Goal: Task Accomplishment & Management: Manage account settings

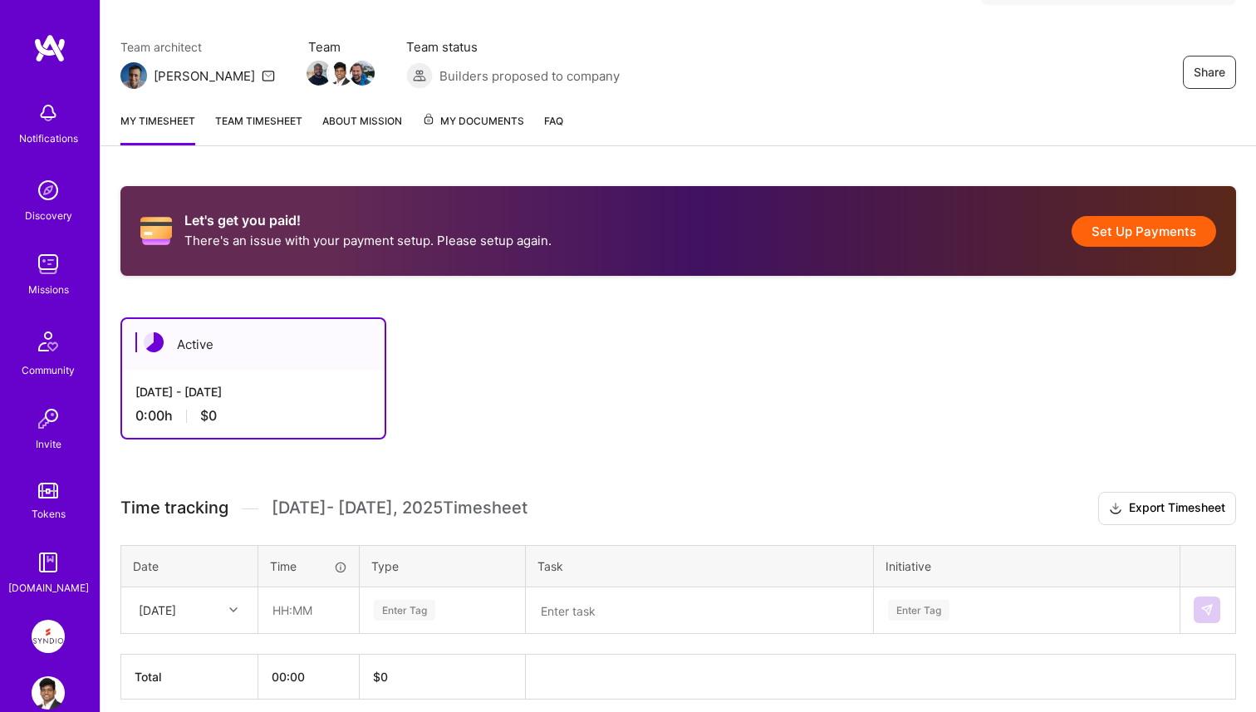
scroll to position [73, 0]
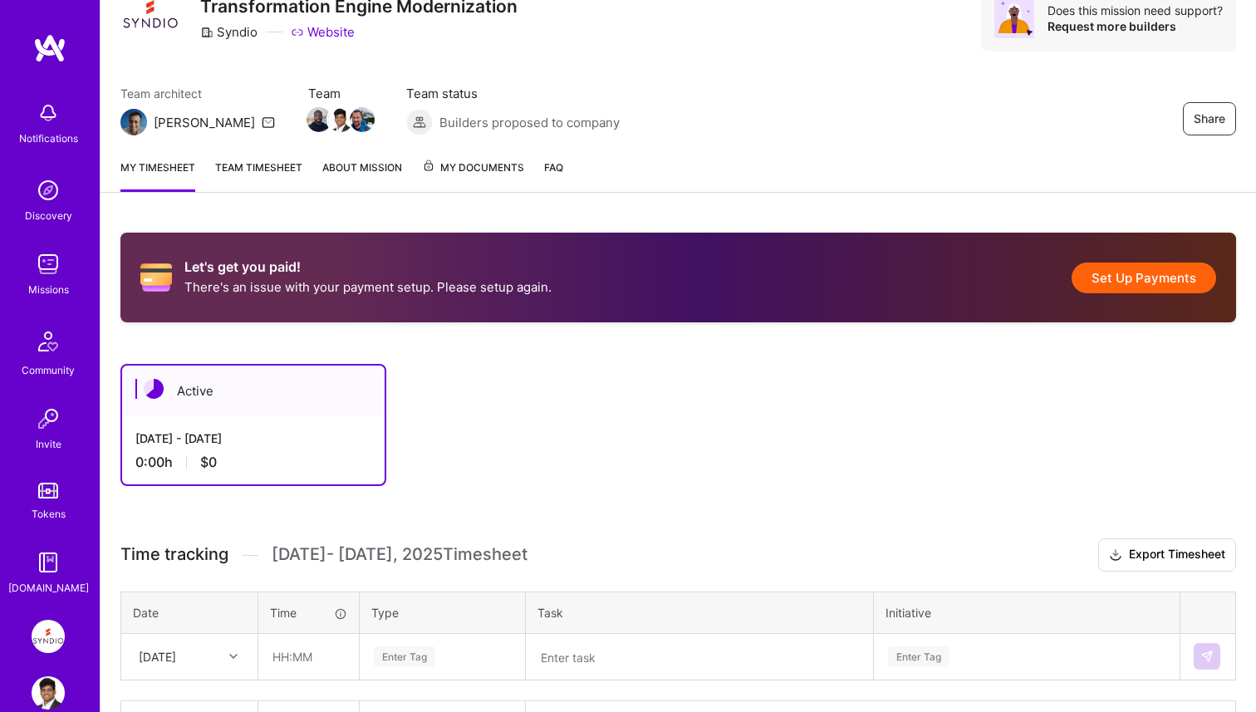
click at [222, 168] on link "Team timesheet" at bounding box center [258, 175] width 87 height 33
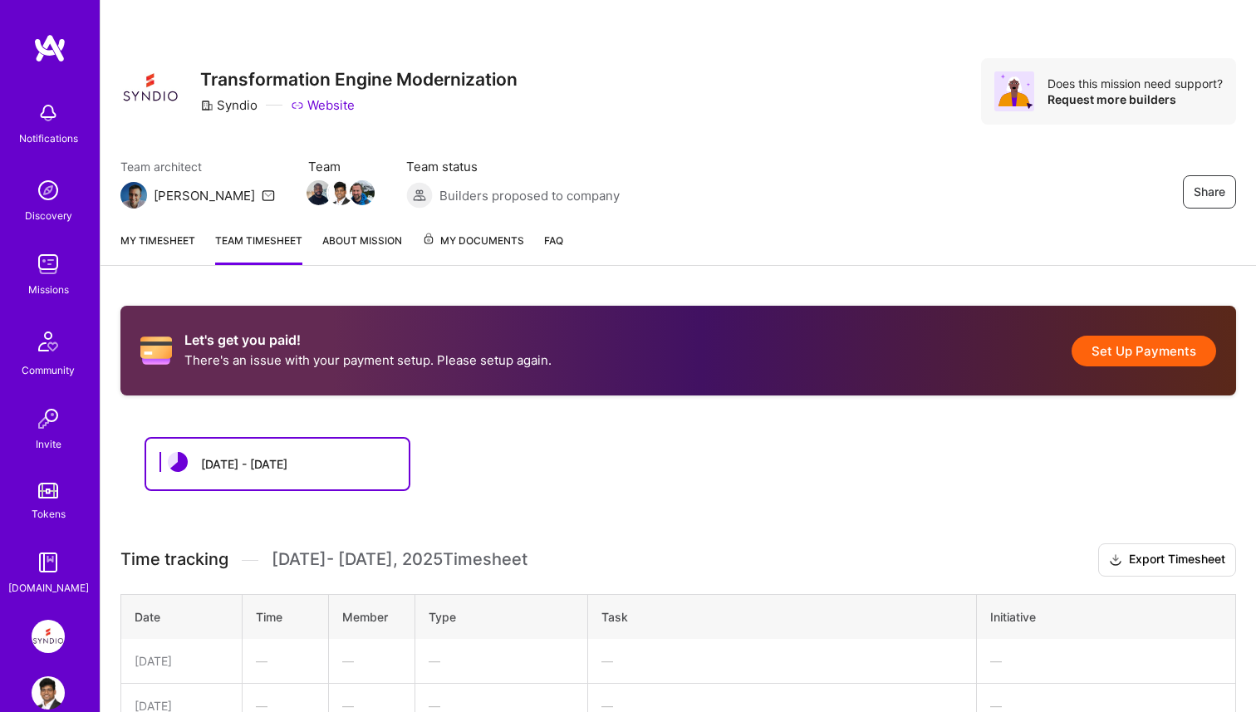
click at [760, 489] on div "[DATE] - [DATE]" at bounding box center [678, 464] width 1067 height 54
click at [760, 491] on div "[DATE] - [DATE]" at bounding box center [678, 464] width 1067 height 54
click at [1133, 359] on button "Set Up Payments" at bounding box center [1144, 351] width 145 height 31
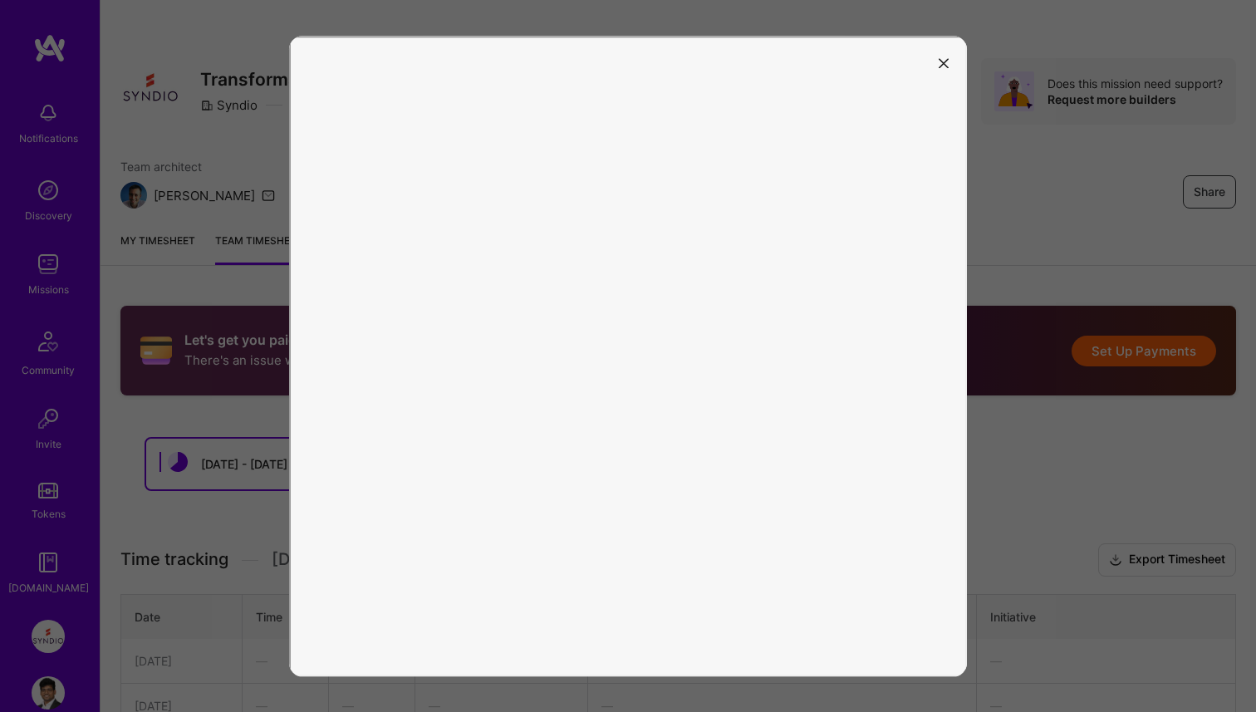
click at [941, 68] on button "modal" at bounding box center [944, 62] width 20 height 27
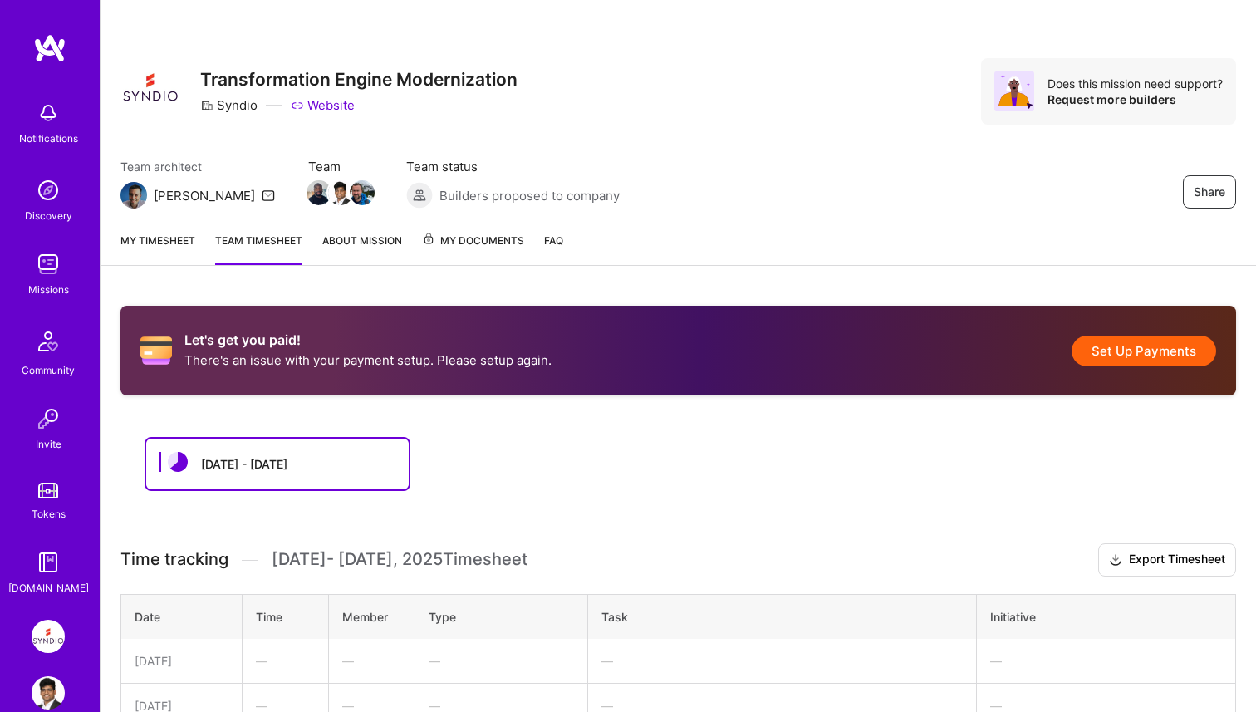
click at [147, 245] on link "My timesheet" at bounding box center [157, 248] width 75 height 33
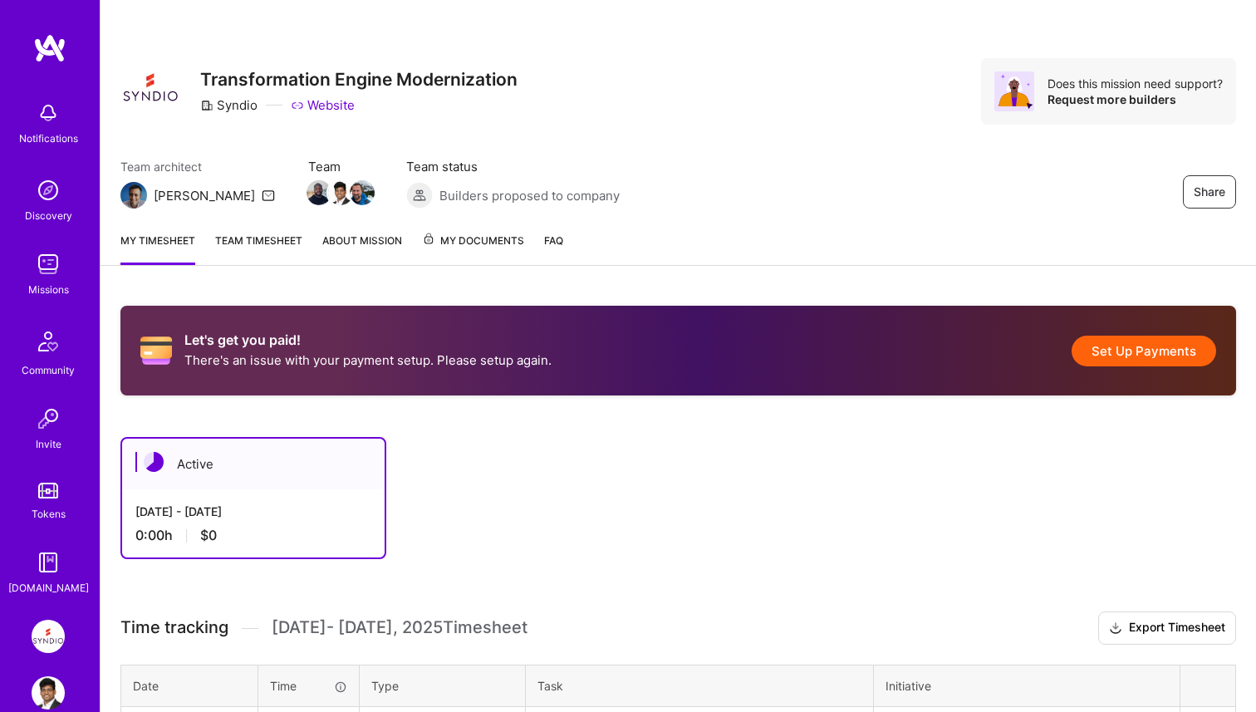
click at [234, 246] on link "Team timesheet" at bounding box center [258, 248] width 87 height 33
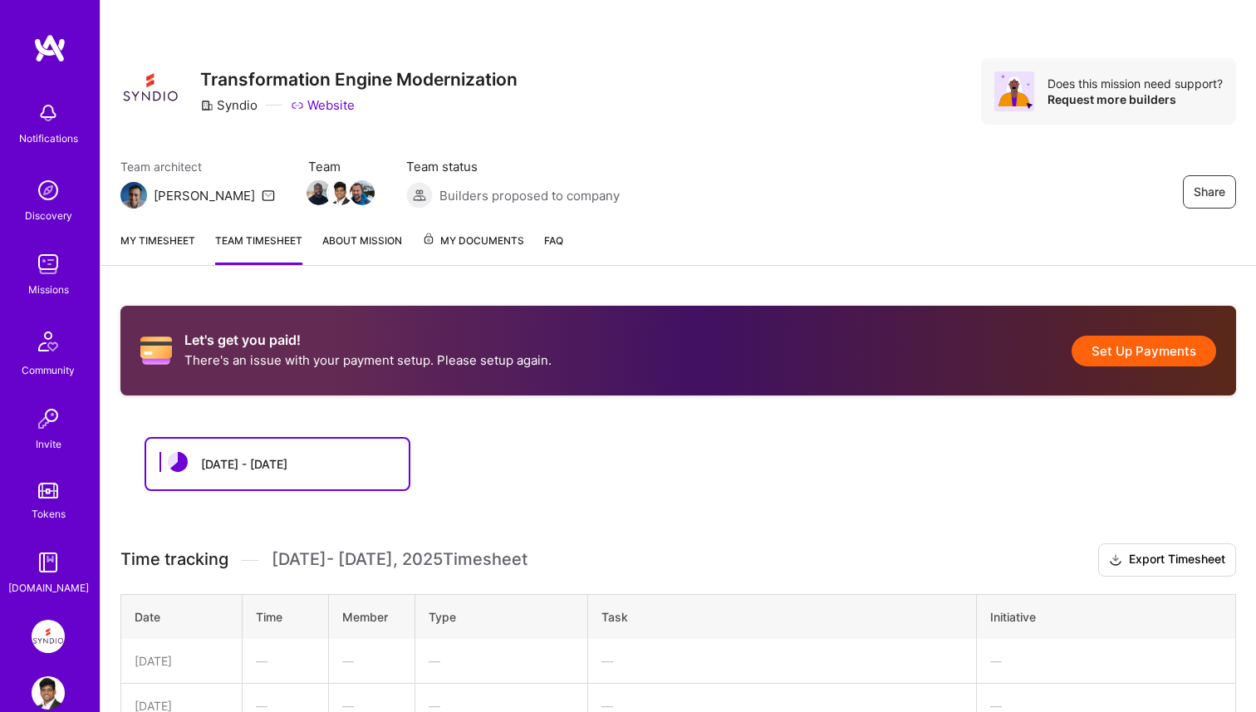
click at [1123, 349] on button "Set Up Payments" at bounding box center [1144, 351] width 145 height 31
click at [1129, 353] on button "Set Up Payments" at bounding box center [1144, 351] width 145 height 31
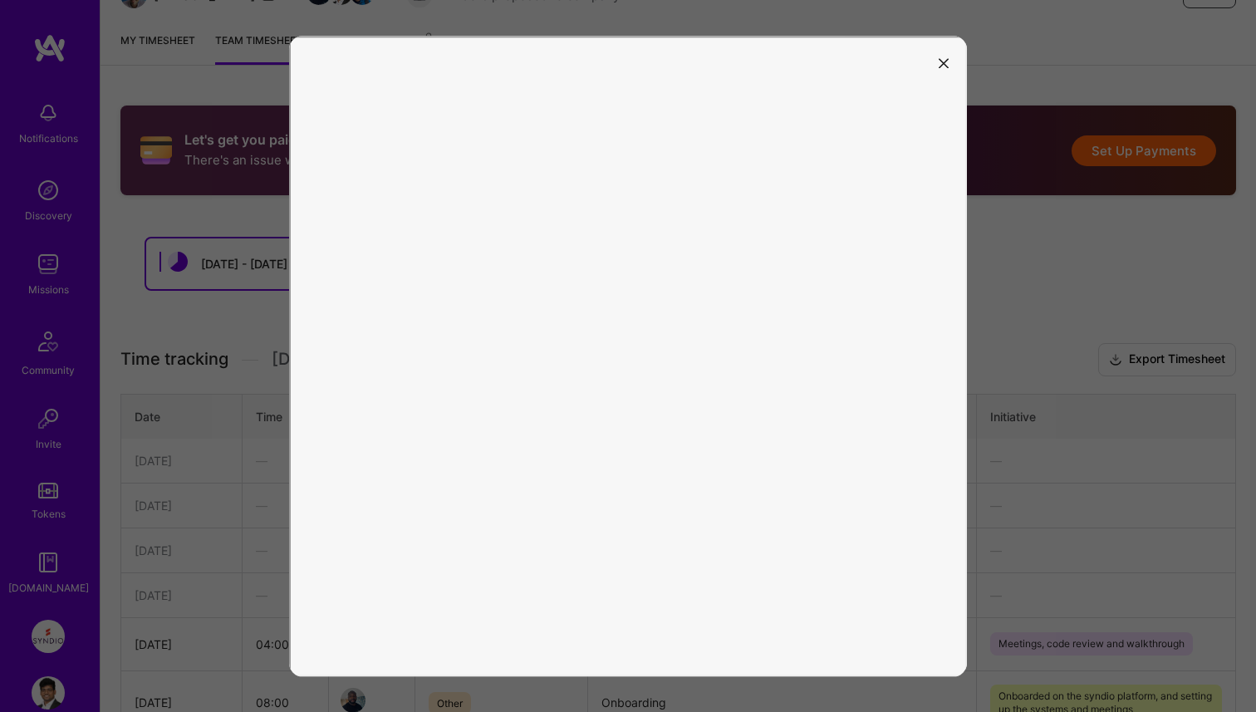
scroll to position [216, 0]
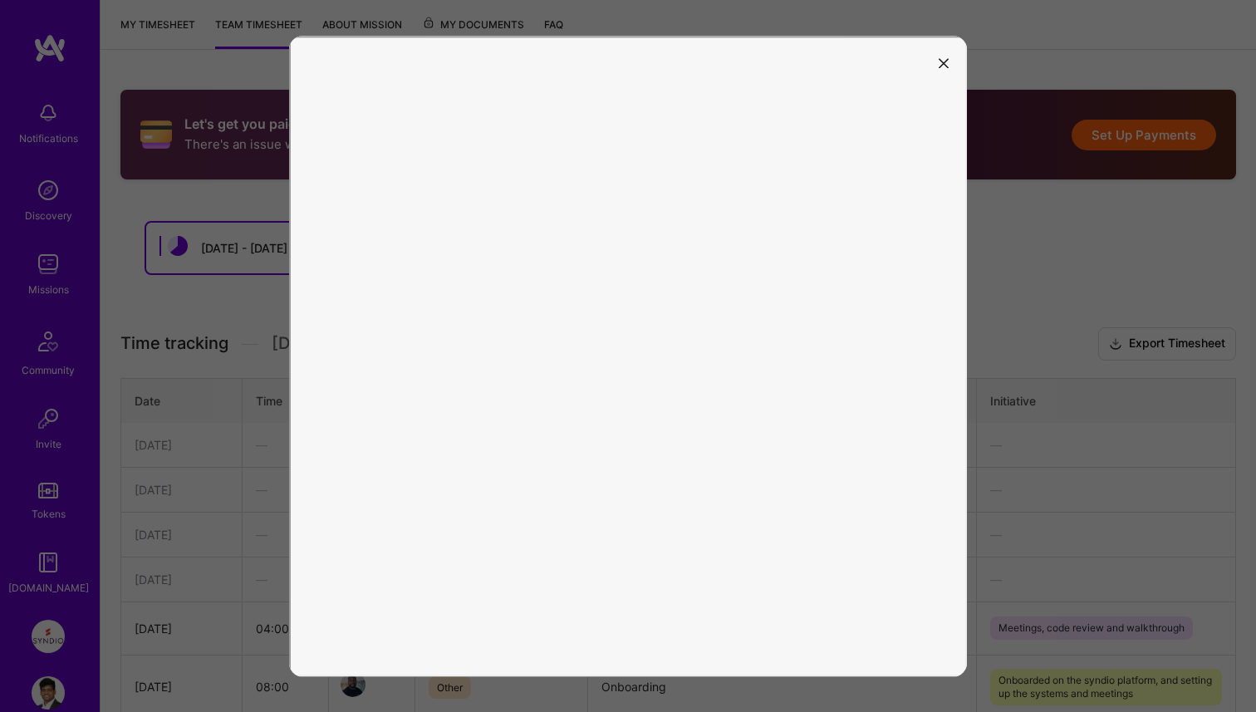
click at [937, 69] on button "modal" at bounding box center [944, 62] width 20 height 27
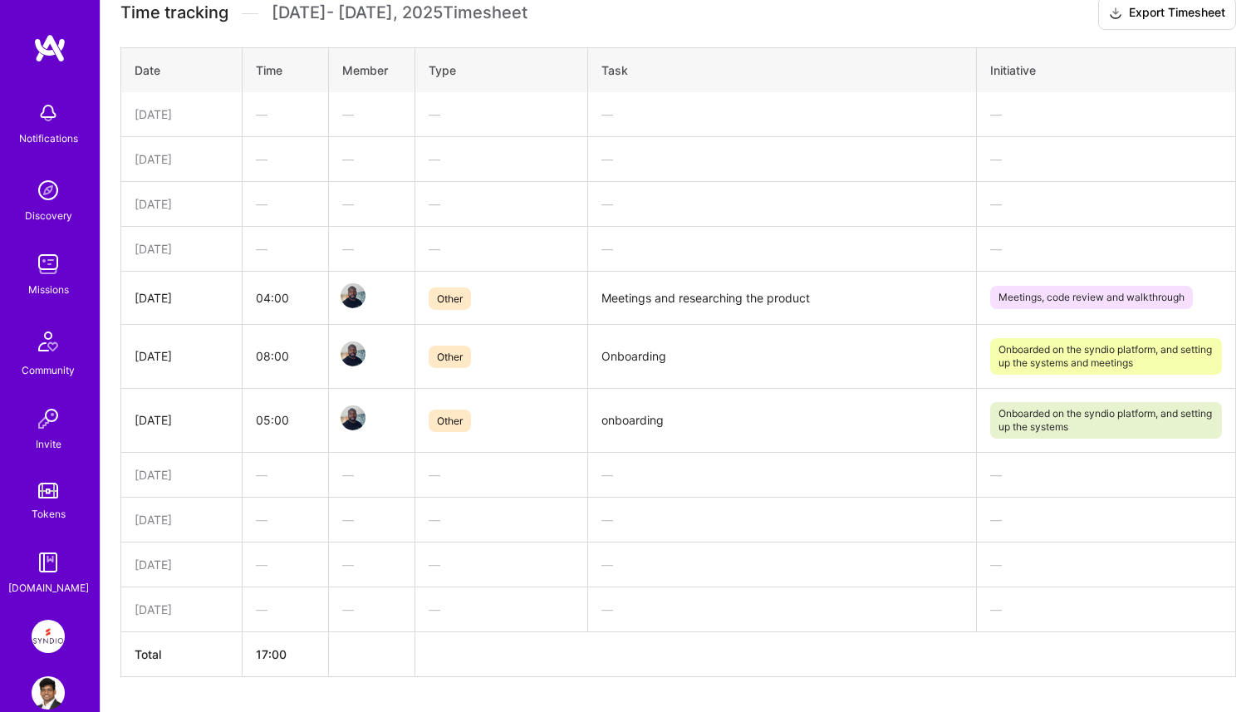
scroll to position [593, 0]
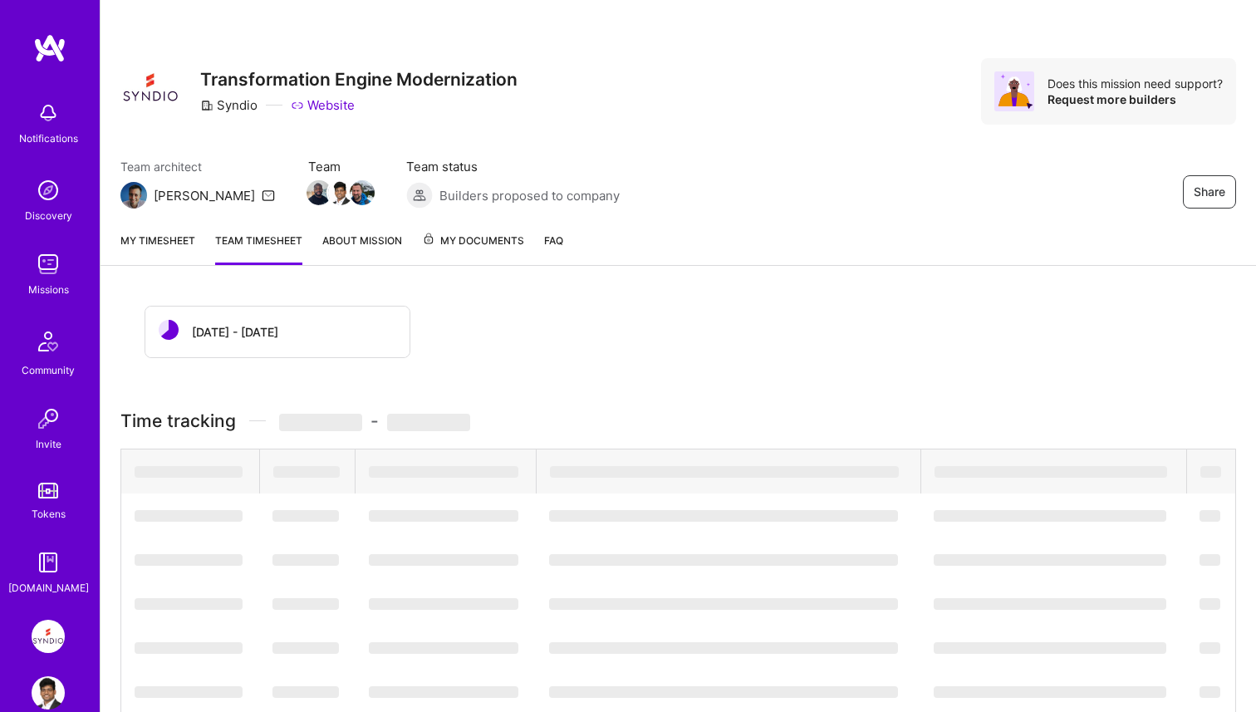
click at [496, 243] on span "My Documents" at bounding box center [473, 241] width 102 height 18
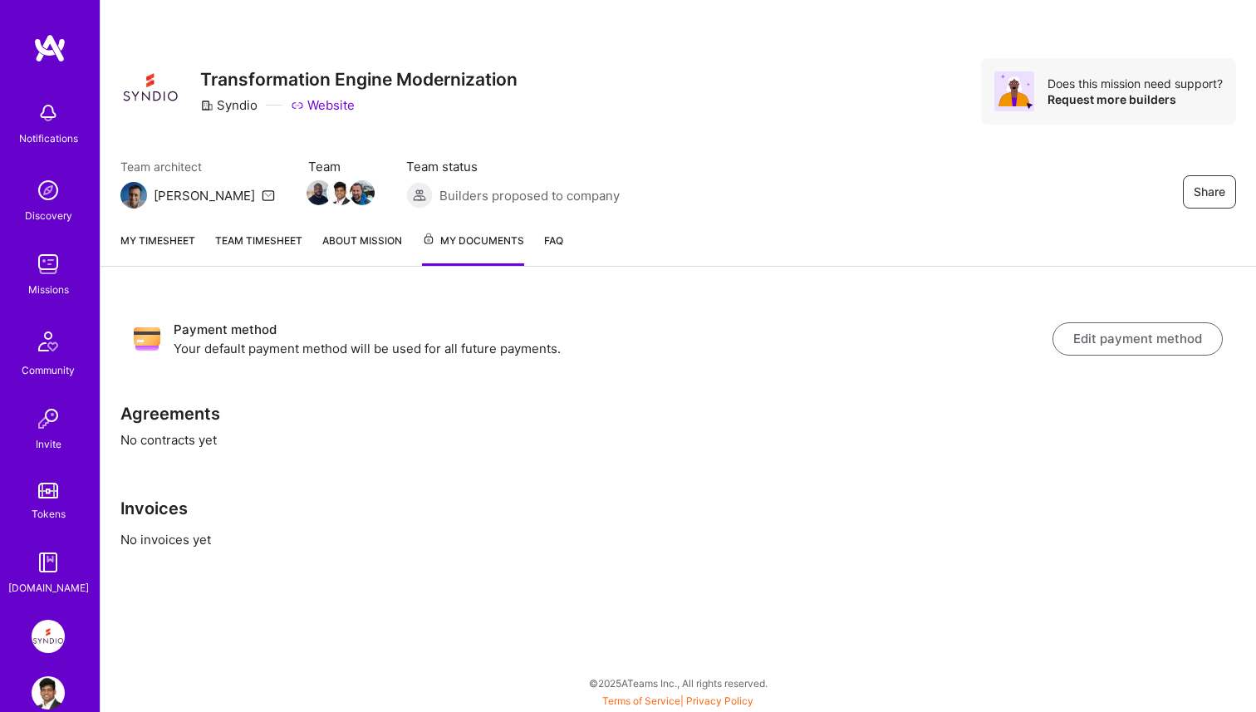
click at [207, 441] on div "Payment method Your default payment method will be used for all future payments…" at bounding box center [678, 444] width 1155 height 314
click at [380, 233] on link "About Mission" at bounding box center [362, 249] width 80 height 34
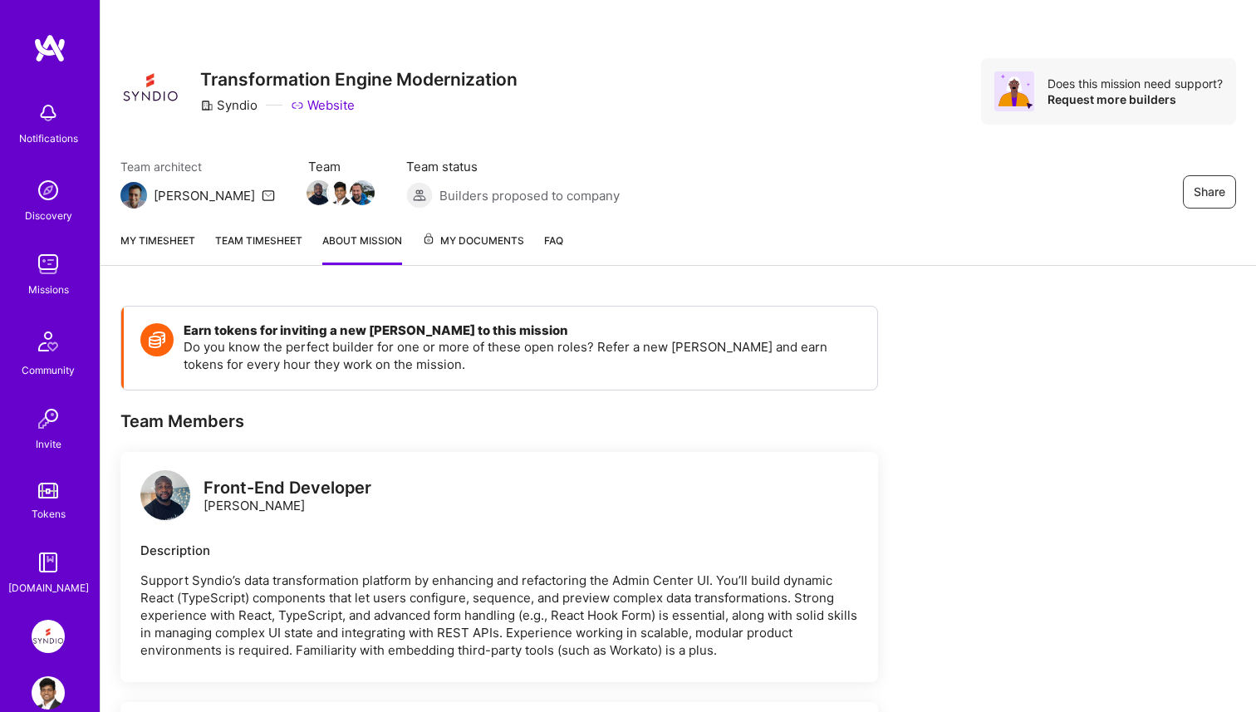
click at [290, 252] on link "Team timesheet" at bounding box center [258, 248] width 87 height 33
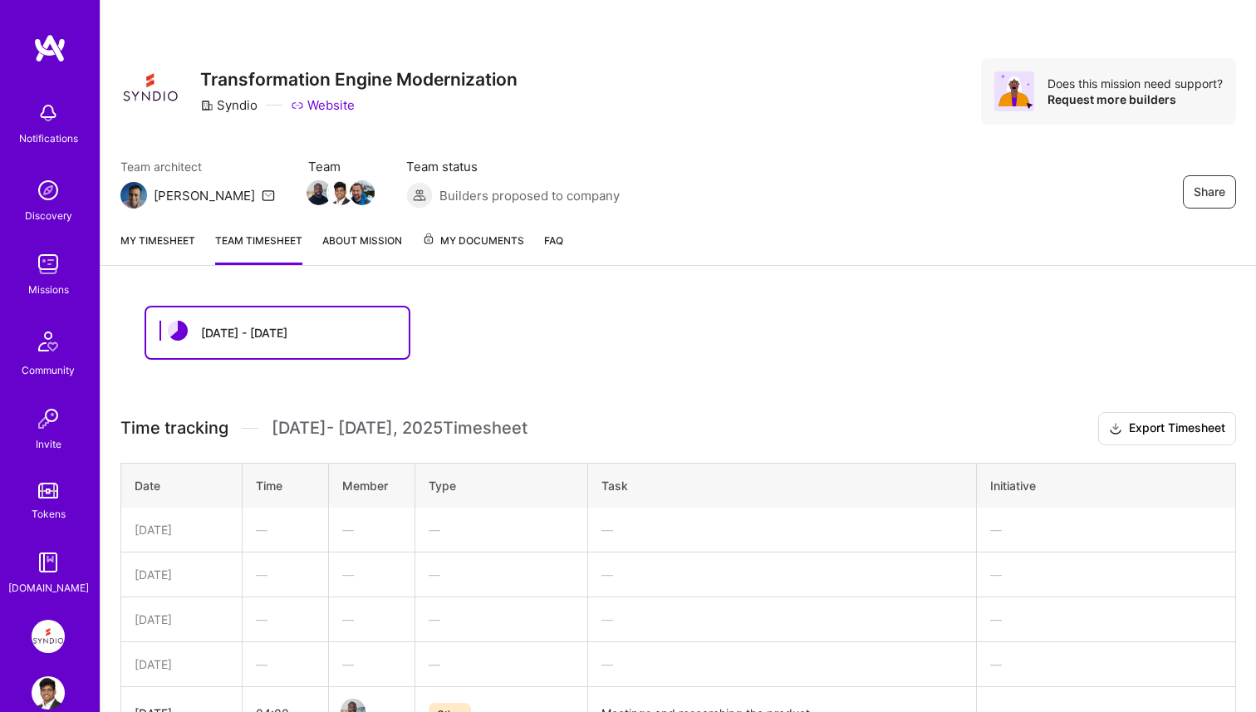
click at [186, 246] on link "My timesheet" at bounding box center [157, 248] width 75 height 33
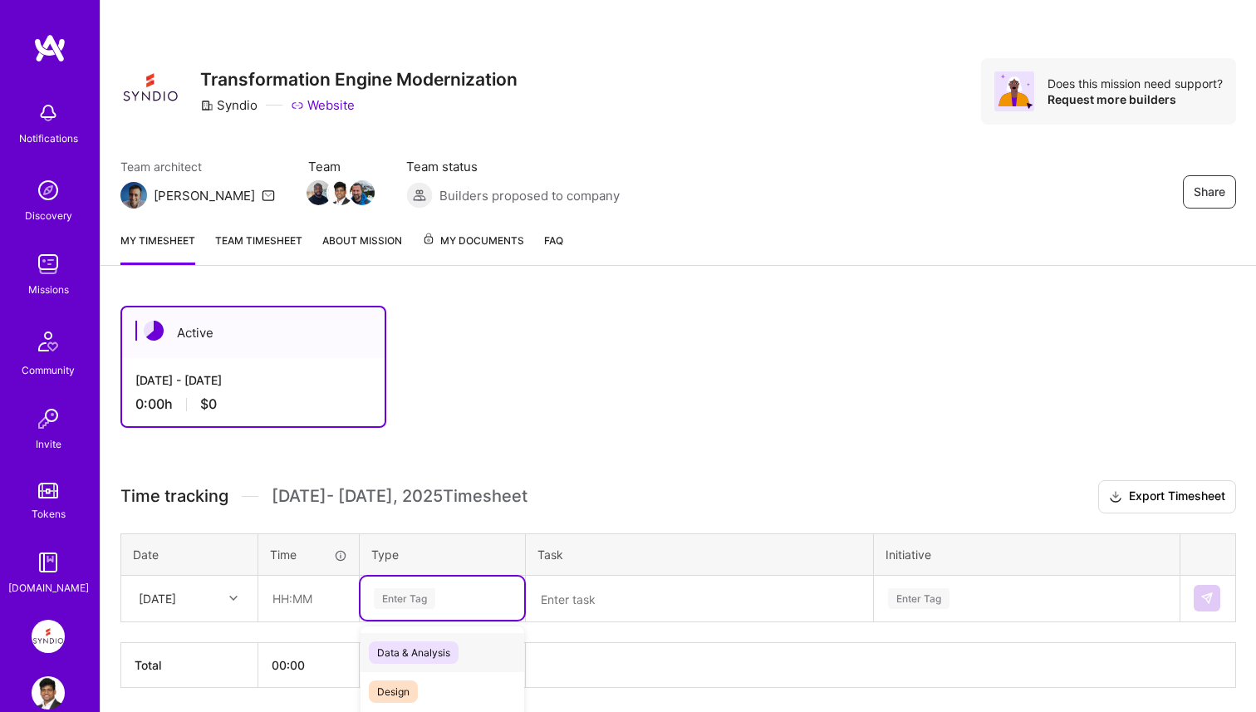
scroll to position [56, 0]
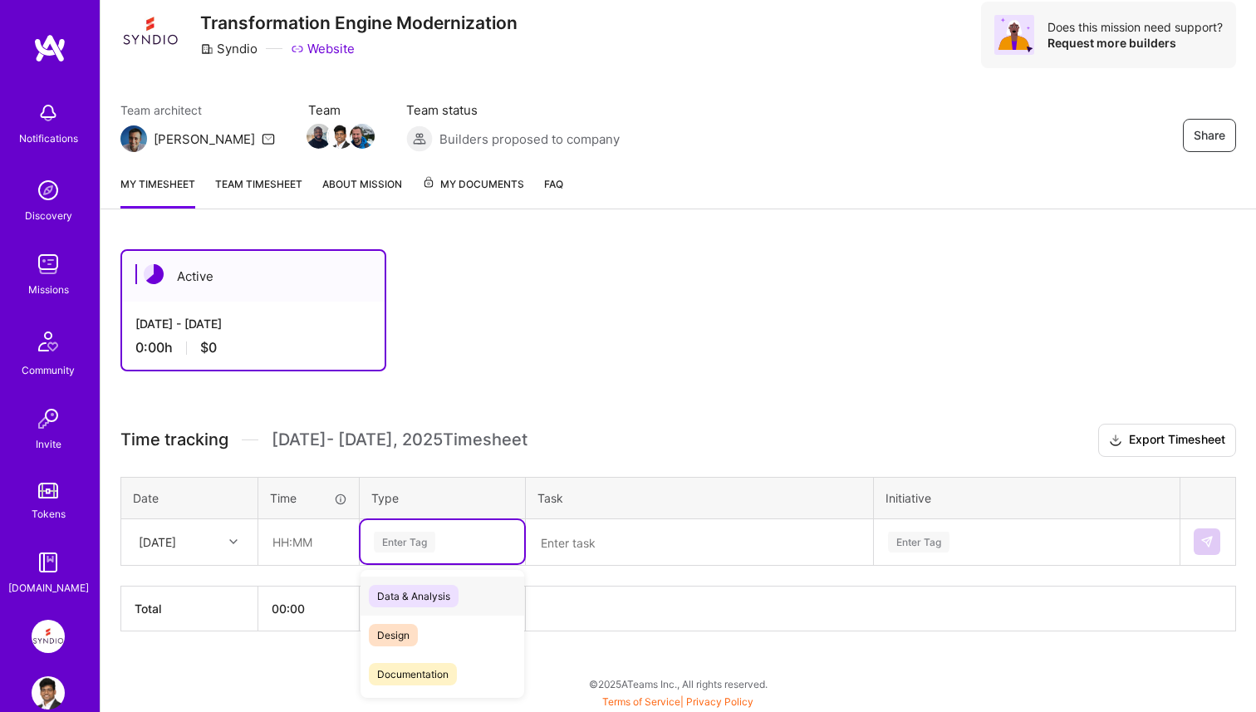
click at [399, 563] on div "option Data & Analysis focused, 0 of 2. 17 results available. Use Up and Down t…" at bounding box center [443, 541] width 164 height 43
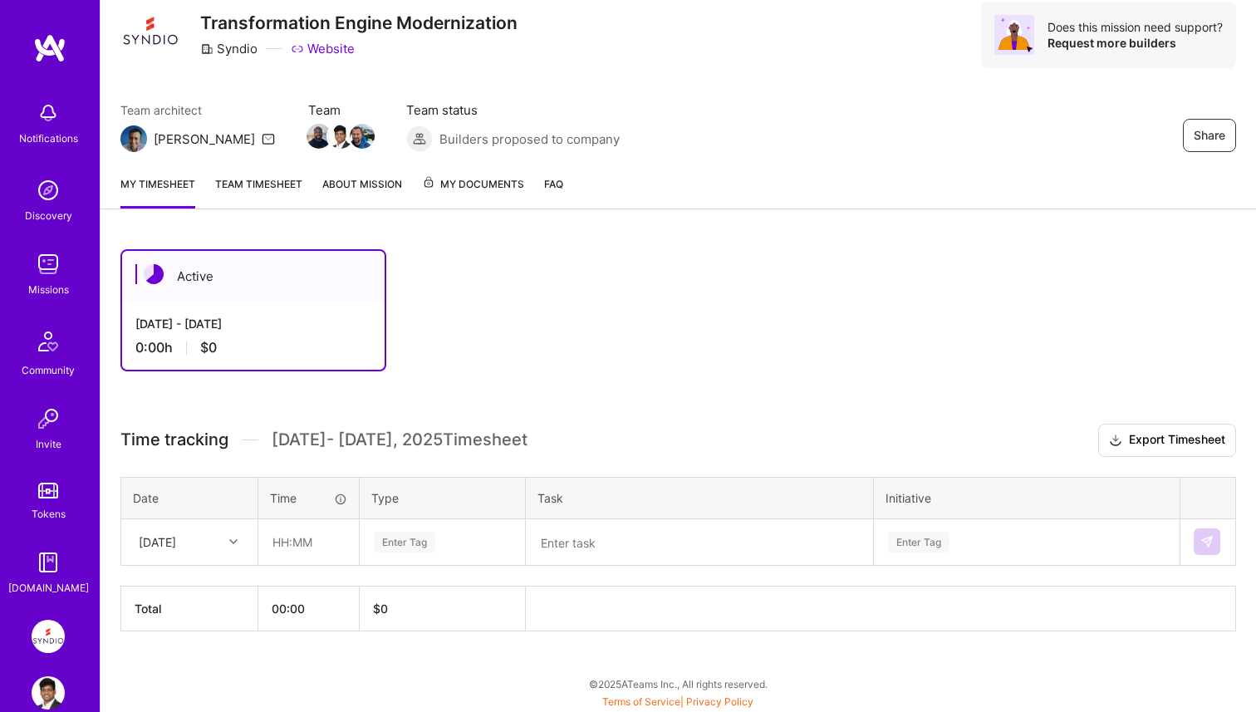
click at [717, 410] on div "Active Aug 16 - Aug 31, 2025 0:00 h $0 Time tracking Aug 16 - Aug 31 , 2025 Tim…" at bounding box center [678, 470] width 1155 height 483
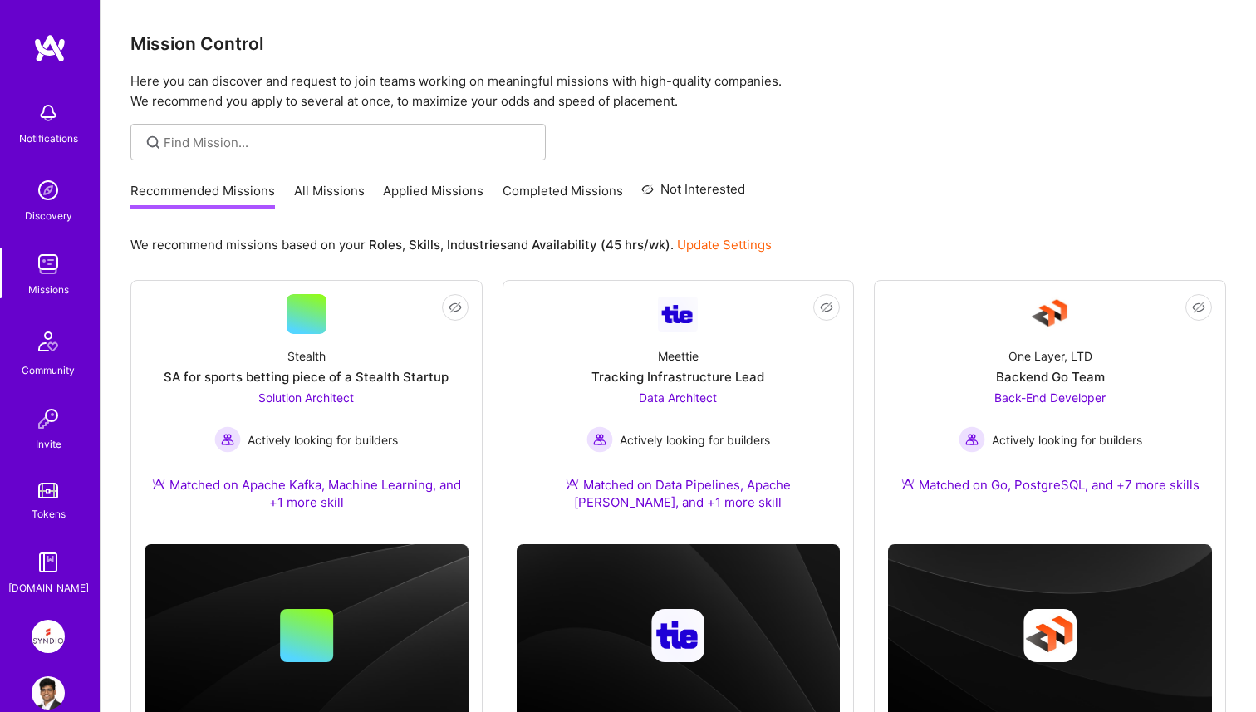
scroll to position [68, 0]
